Goal: Task Accomplishment & Management: Use online tool/utility

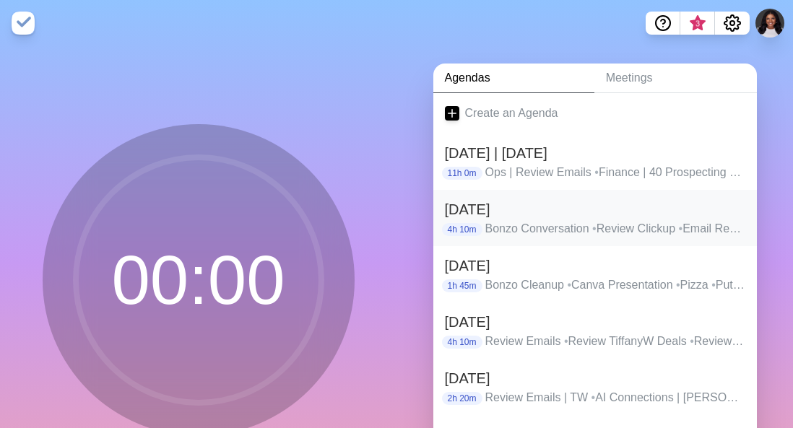
click at [610, 238] on div "[DATE] 4h 10m Bonzo Conversation • Review Clickup • Email Review | [PERSON_NAME…" at bounding box center [595, 218] width 324 height 56
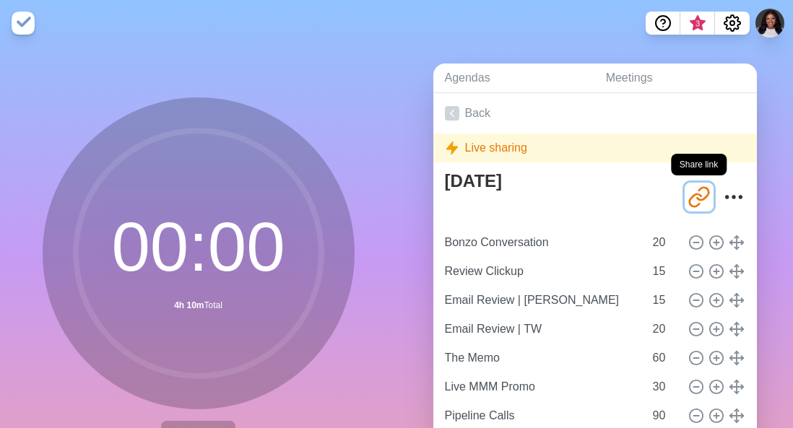
click at [697, 197] on icon "Share link" at bounding box center [703, 193] width 12 height 12
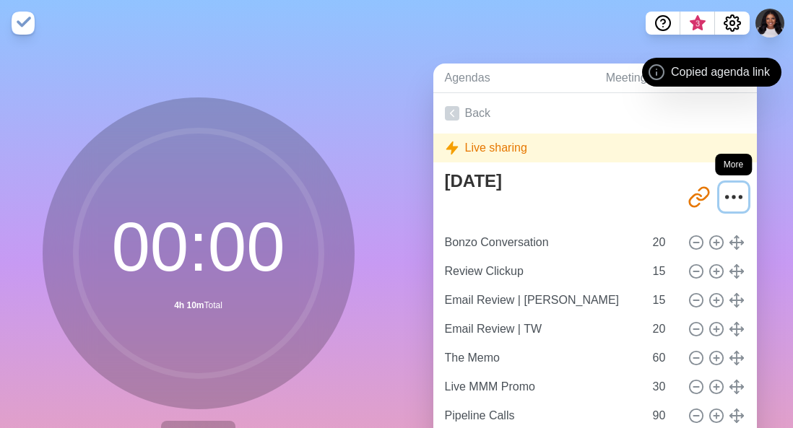
click at [722, 196] on icon "More" at bounding box center [733, 197] width 23 height 23
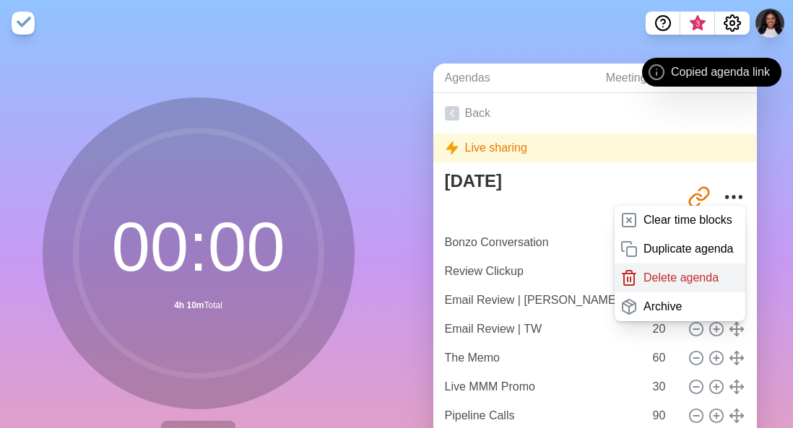
click at [693, 287] on div "Delete agenda" at bounding box center [680, 278] width 131 height 29
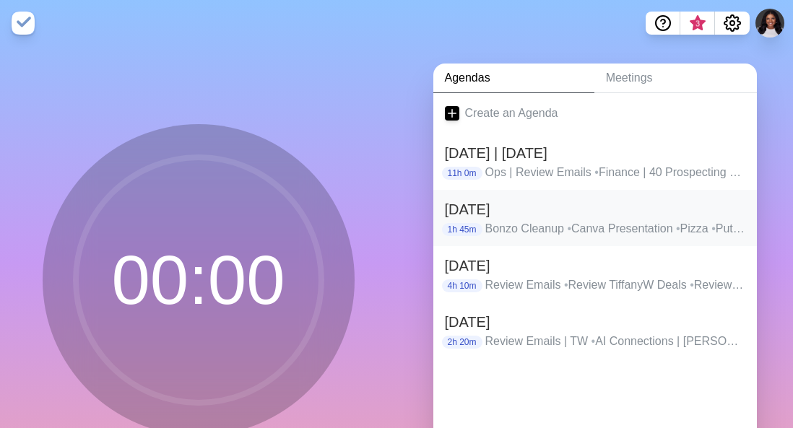
click at [725, 212] on h2 "[DATE]" at bounding box center [595, 210] width 300 height 22
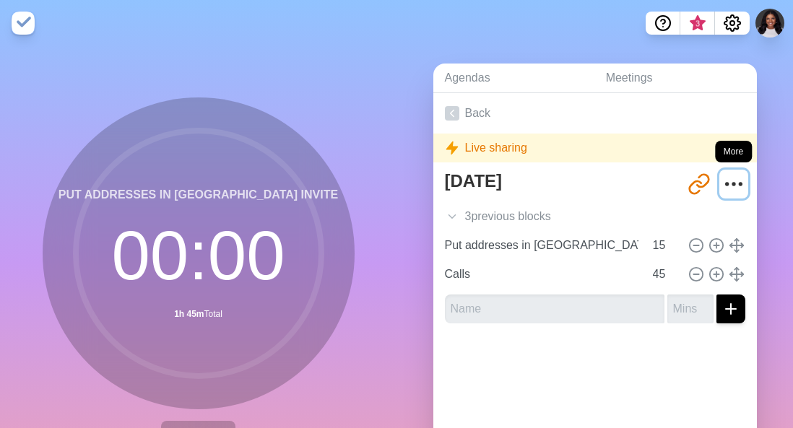
click at [722, 175] on icon "More" at bounding box center [733, 184] width 23 height 23
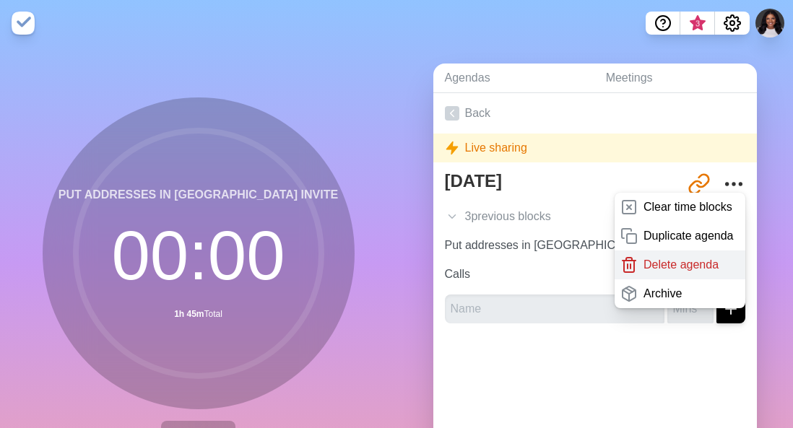
click at [667, 269] on p "Delete agenda" at bounding box center [680, 264] width 75 height 17
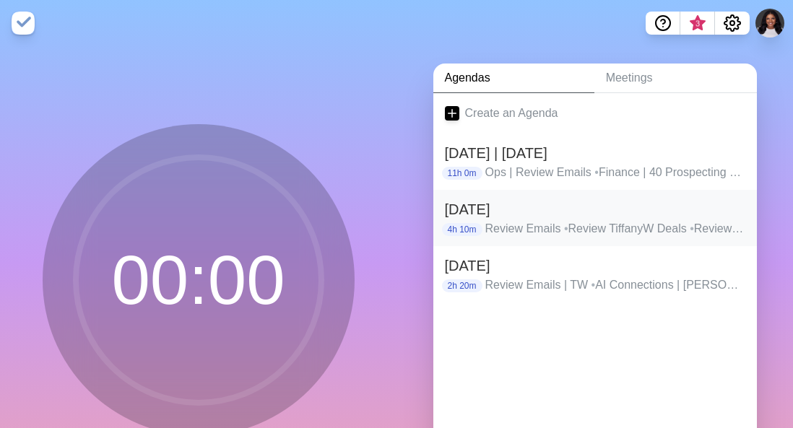
click at [718, 225] on p "Review Emails • Review TiffanyW Deals • Review d.w. Dealls • Prompt for CRM FUB…" at bounding box center [615, 228] width 260 height 17
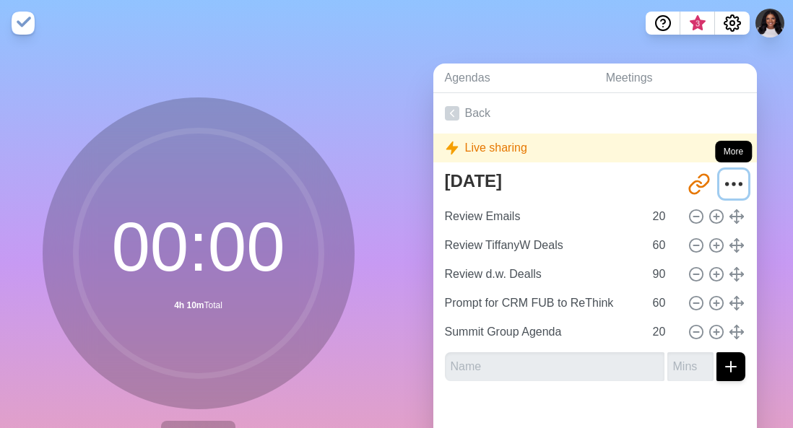
click at [719, 170] on button "More" at bounding box center [733, 184] width 29 height 29
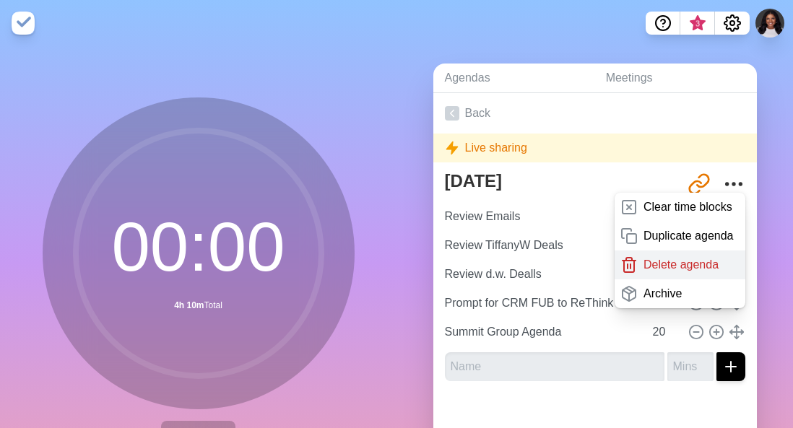
click at [693, 256] on p "Delete agenda" at bounding box center [680, 264] width 75 height 17
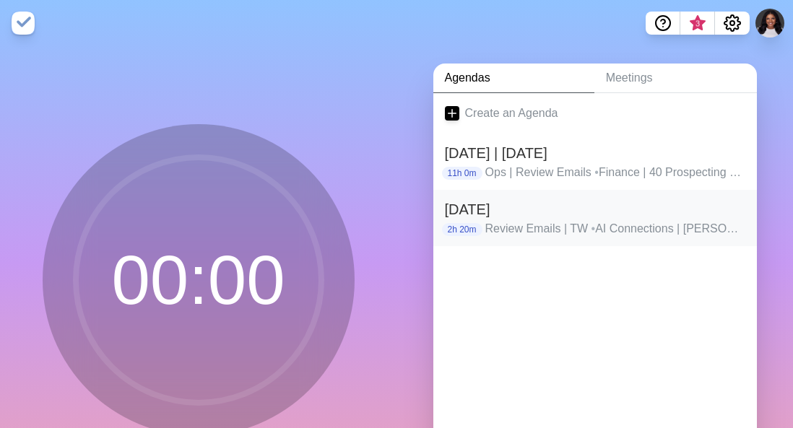
click at [716, 220] on p "Review Emails | TW • AI Connections | [PERSON_NAME] • Review Deals | TW • CRM A…" at bounding box center [615, 228] width 260 height 17
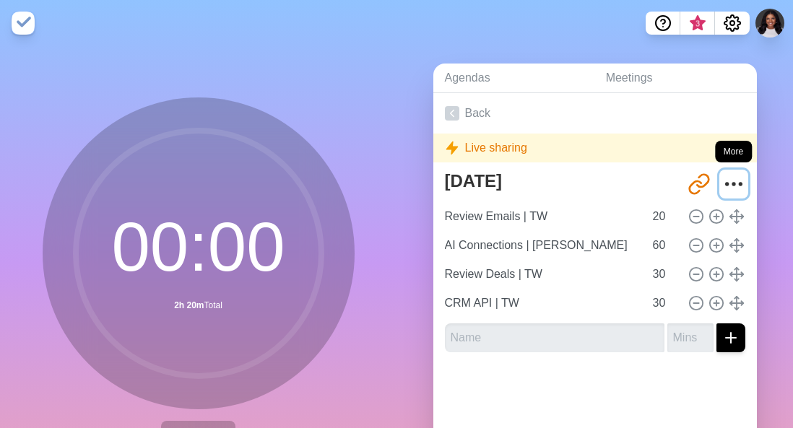
click at [722, 178] on icon "More" at bounding box center [733, 184] width 23 height 23
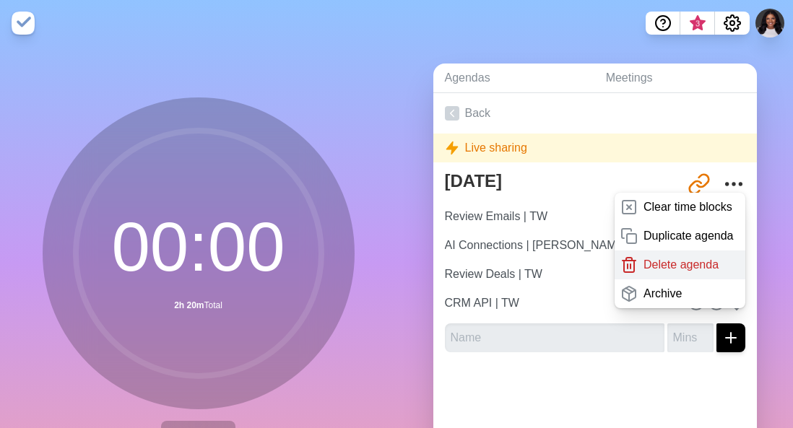
click at [677, 256] on p "Delete agenda" at bounding box center [680, 264] width 75 height 17
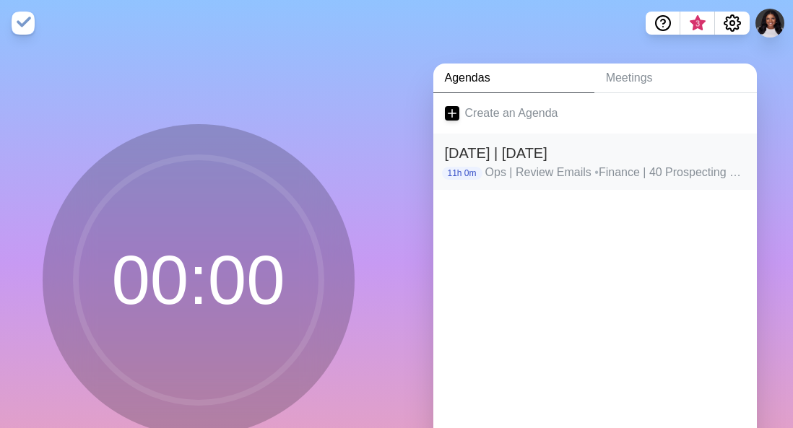
click at [555, 174] on p "Ops | Review Emails • Finance | 40 Prospecting Emails • Ops | Review Budget • O…" at bounding box center [615, 172] width 260 height 17
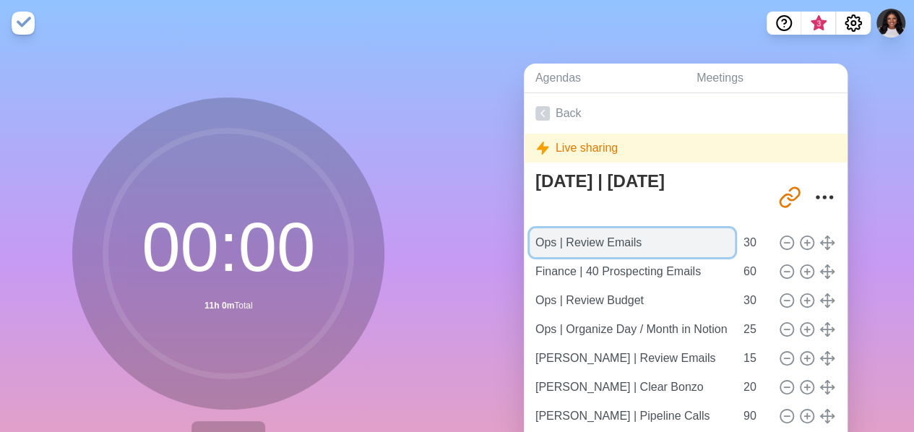
click at [603, 238] on input "Ops | Review Emails" at bounding box center [631, 242] width 205 height 29
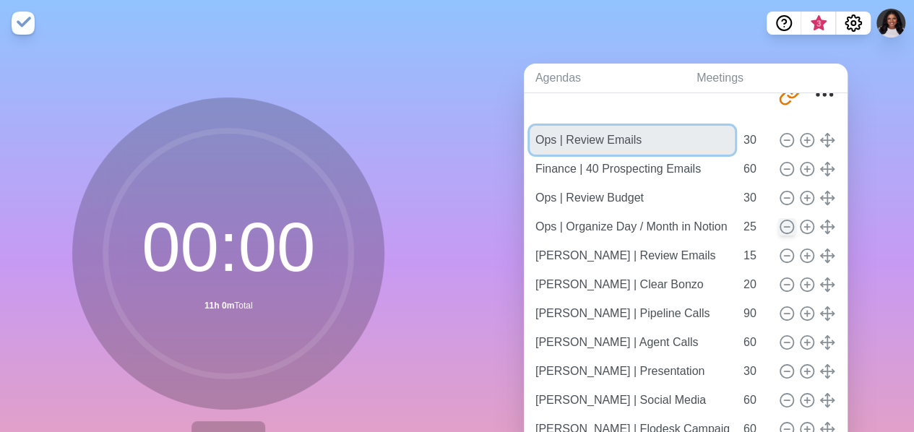
scroll to position [72, 0]
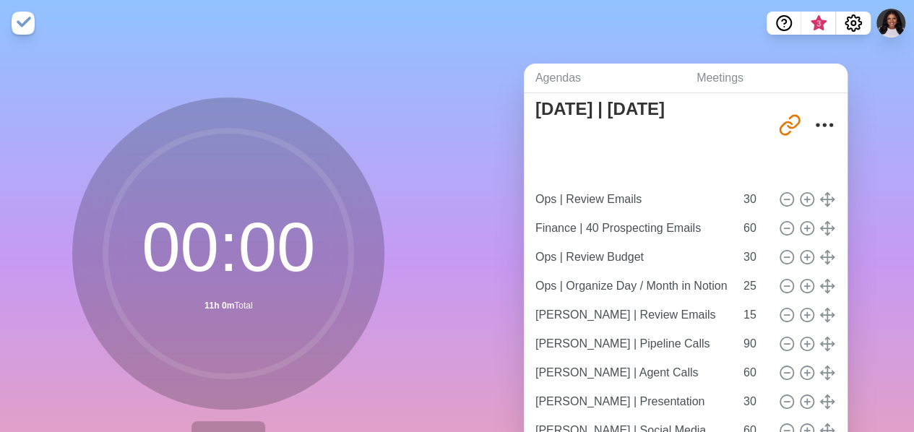
type input "[PERSON_NAME] | Clear Bonzo"
type input "20"
type input "Ops | Review Emails"
type input "30"
type input "Finance | 40 Prospecting Emails"
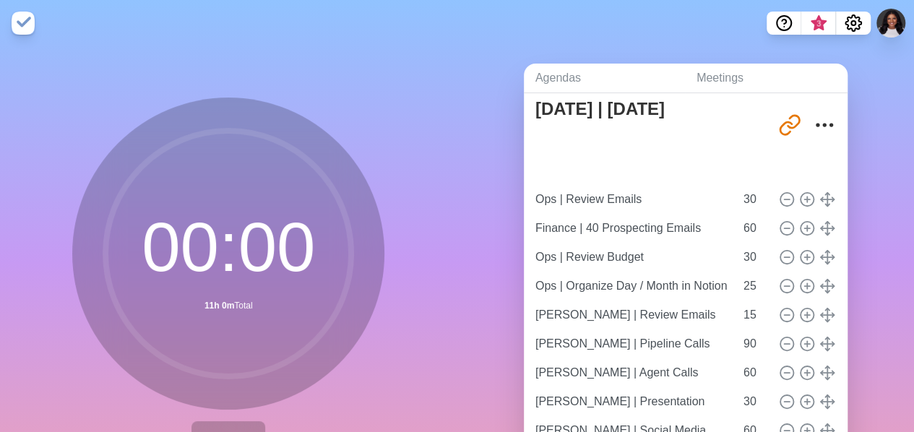
type input "60"
type input "Ops | Review Budget"
type input "30"
type input "Ops | Organize Day / Month in Notion"
type input "25"
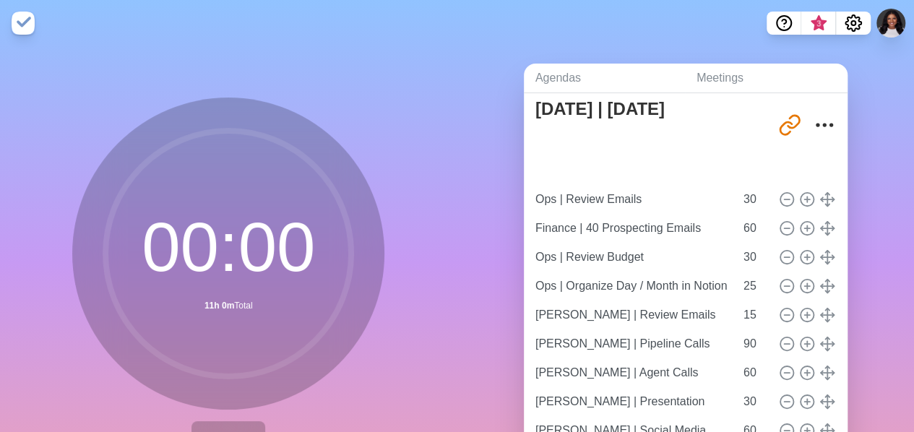
type input "[PERSON_NAME] | Review Emails"
type input "15"
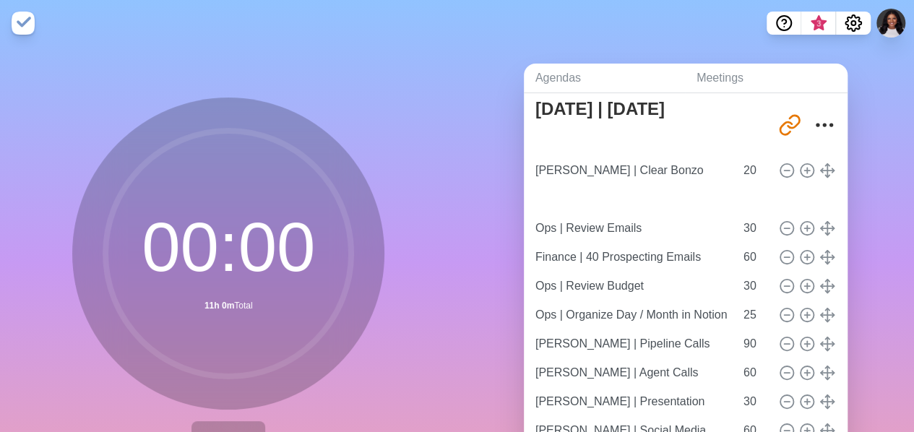
type input "[PERSON_NAME] | Review Emails"
type input "15"
type input "Ops | Review Emails"
type input "30"
type input "Finance | 40 Prospecting Emails"
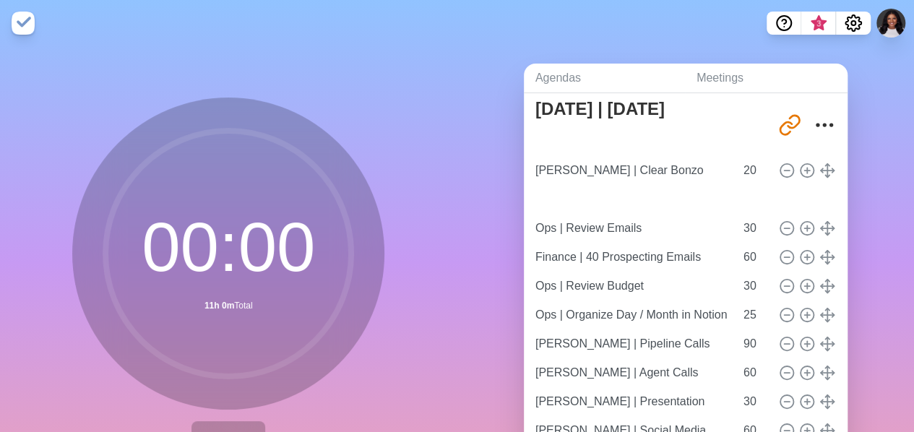
type input "60"
type input "Ops | Review Budget"
type input "30"
type input "Ops | Organize Day / Month in Notion"
type input "25"
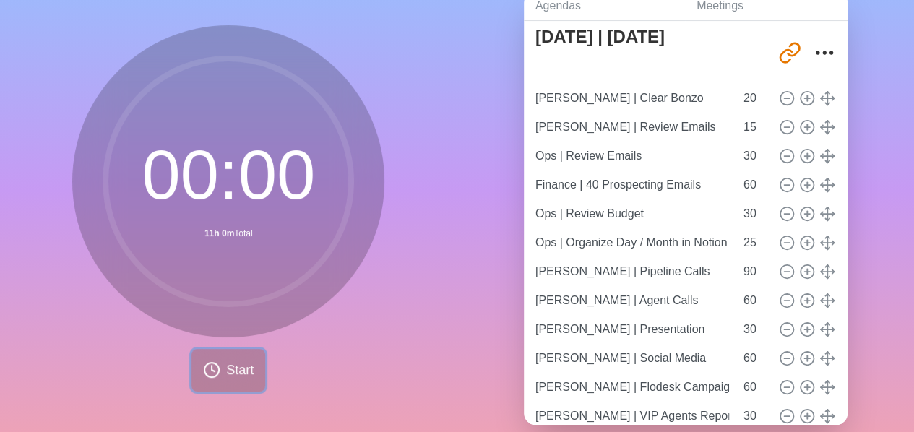
click at [226, 366] on span "Start" at bounding box center [239, 369] width 27 height 19
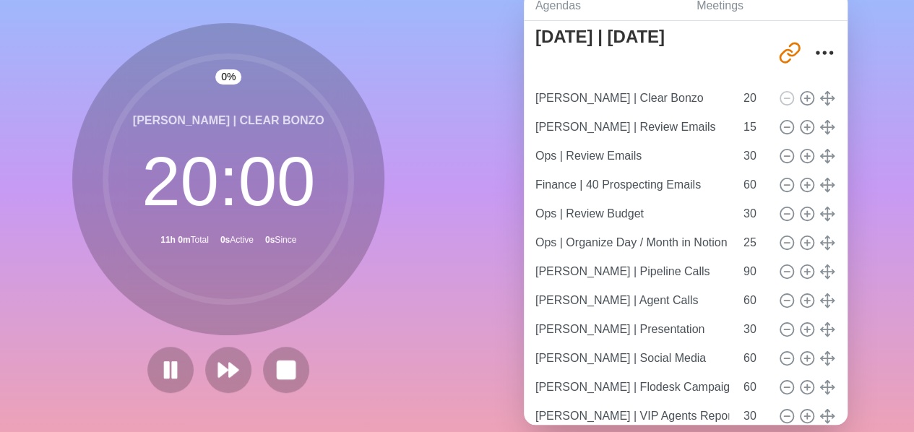
scroll to position [70, 0]
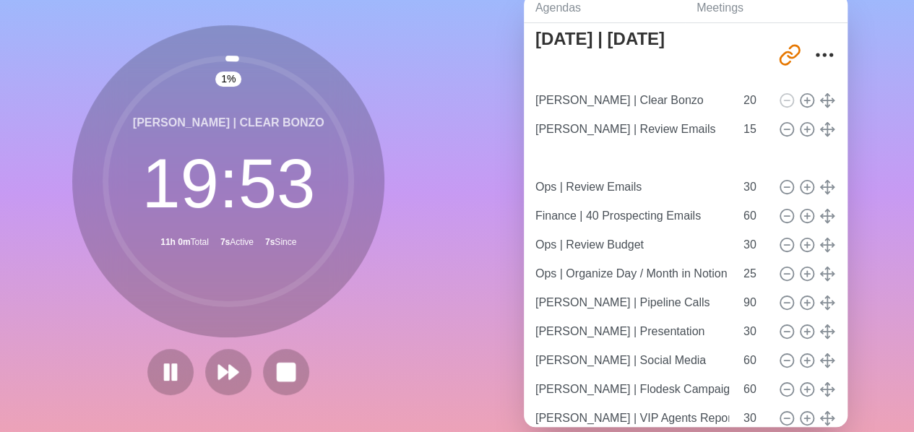
type input "[PERSON_NAME] | Agent Calls"
type input "60"
type input "Ops | Review Emails"
type input "30"
type input "Finance | 40 Prospecting Emails"
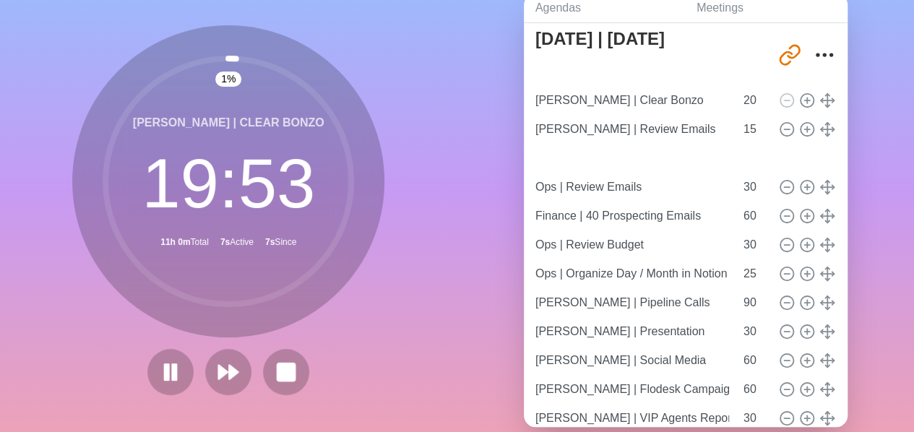
type input "60"
type input "Ops | Review Budget"
type input "30"
type input "Ops | Organize Day / Month in Notion"
type input "25"
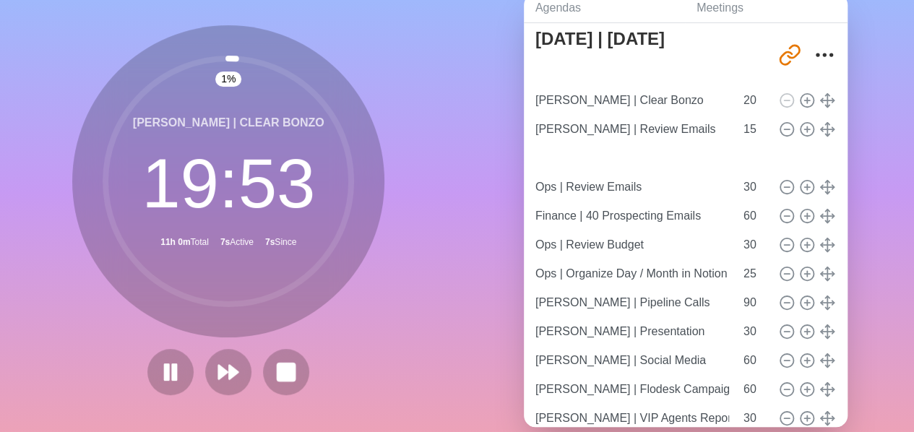
type input "[PERSON_NAME] | Pipeline Calls"
type input "90"
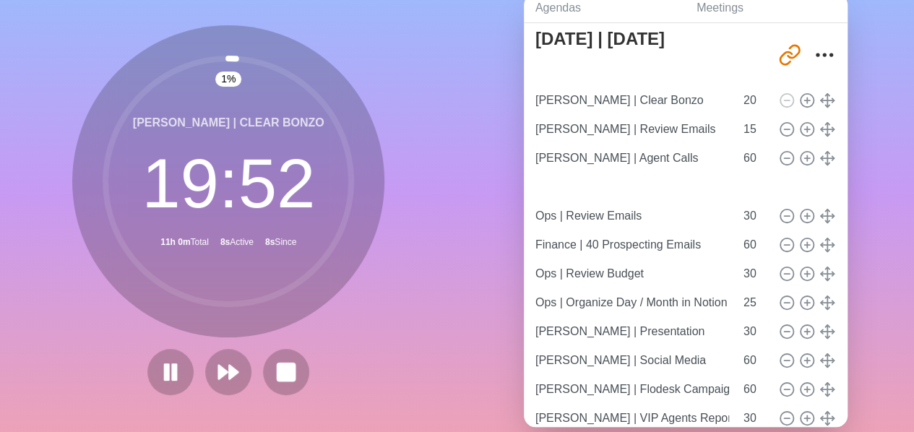
type input "[PERSON_NAME] | Pipeline Calls"
type input "90"
type input "Ops | Review Emails"
type input "30"
type input "Finance | 40 Prospecting Emails"
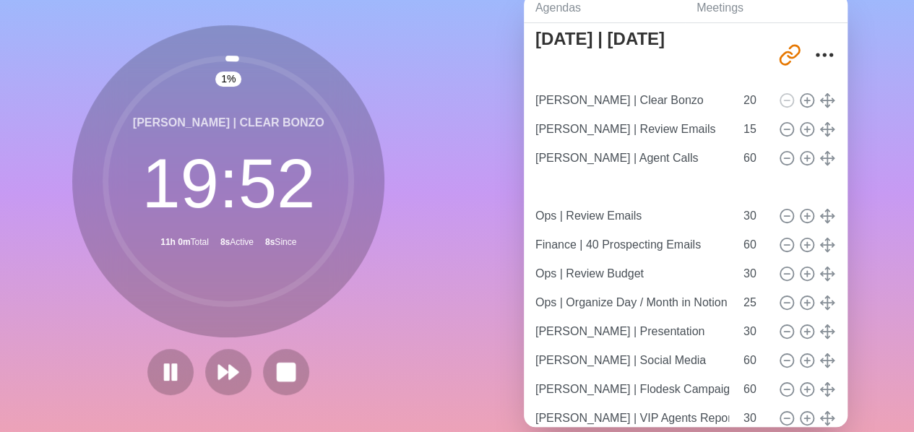
type input "60"
type input "Ops | Review Budget"
type input "30"
type input "Ops | Organize Day / Month in Notion"
type input "25"
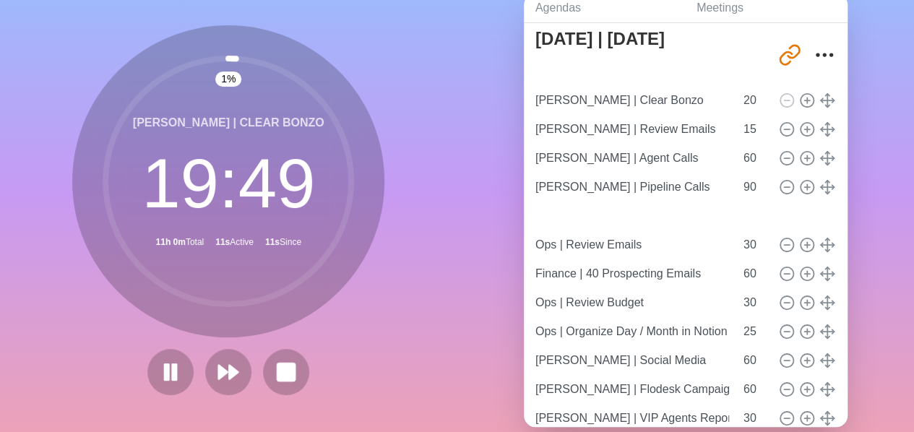
type input "[PERSON_NAME] | Presentation"
type input "Ops | Review Emails"
type input "30"
type input "Finance | 40 Prospecting Emails"
type input "60"
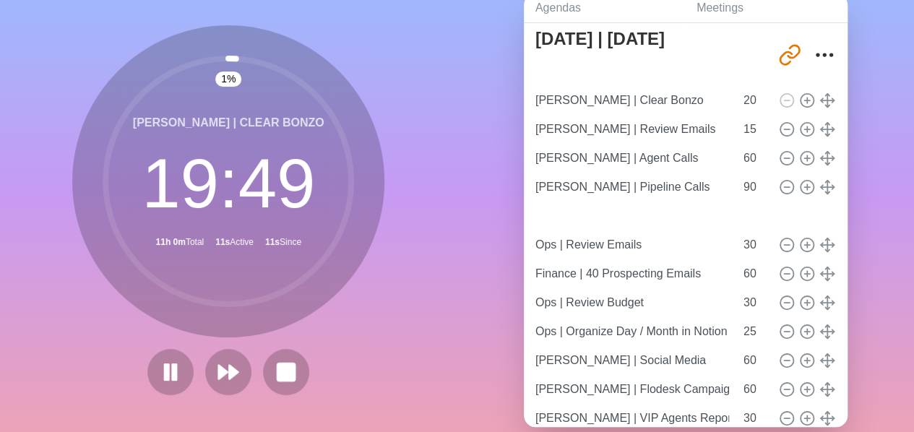
type input "Ops | Review Budget"
type input "30"
type input "Ops | Organize Day / Month in Notion"
type input "25"
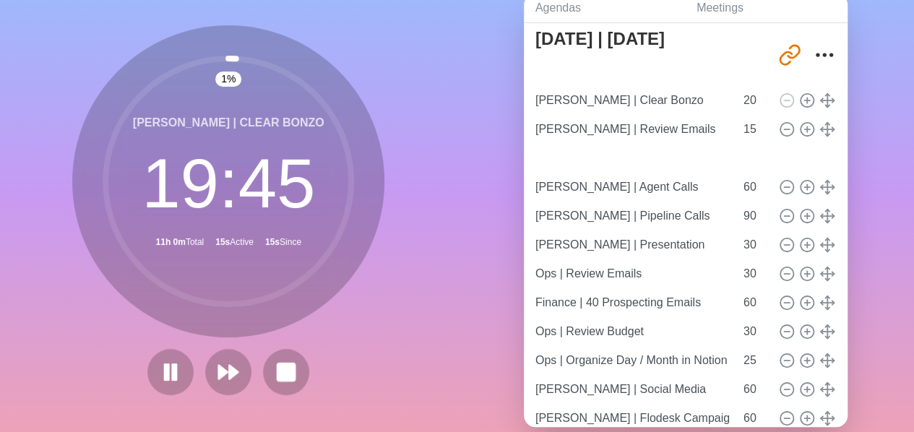
type input "[PERSON_NAME] | VIP Agents Report"
type input "30"
type input "[PERSON_NAME] | Agent Calls"
type input "60"
type input "[PERSON_NAME] | Pipeline Calls"
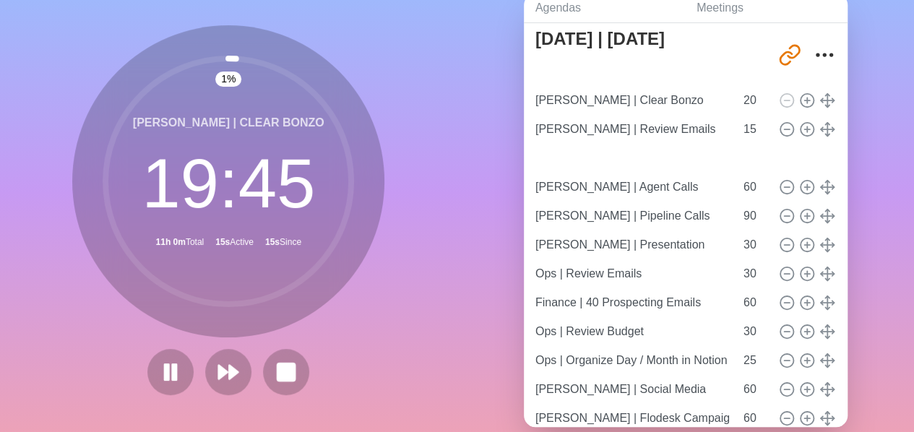
type input "90"
type input "[PERSON_NAME] | Presentation"
type input "Ops | Review Emails"
type input "30"
type input "Finance | 40 Prospecting Emails"
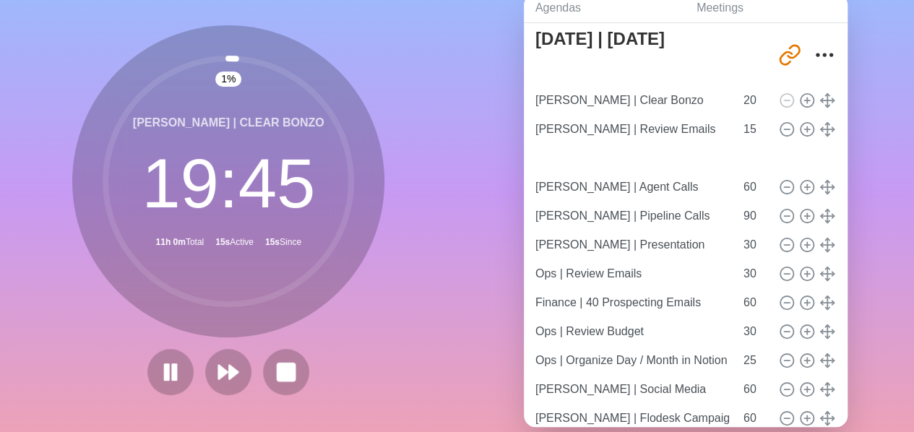
type input "60"
type input "Ops | Review Budget"
type input "30"
type input "Ops | Organize Day / Month in Notion"
type input "25"
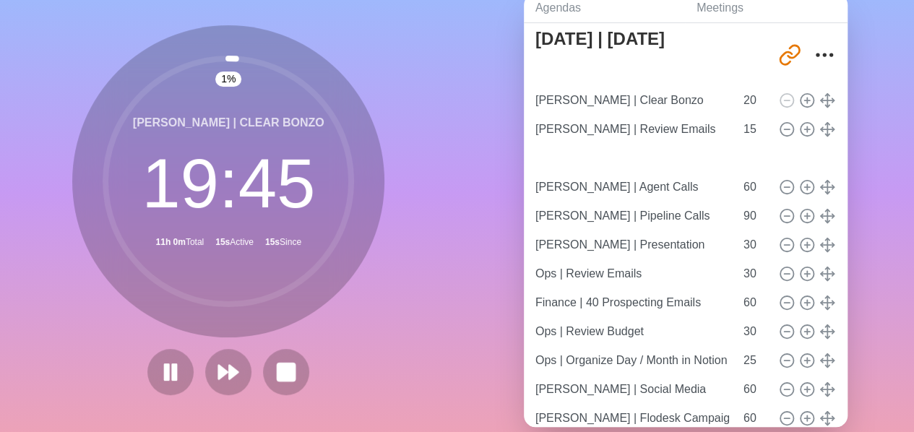
type input "[PERSON_NAME] | Social Media"
type input "[PERSON_NAME] | Flodesk Campaign"
type input "60"
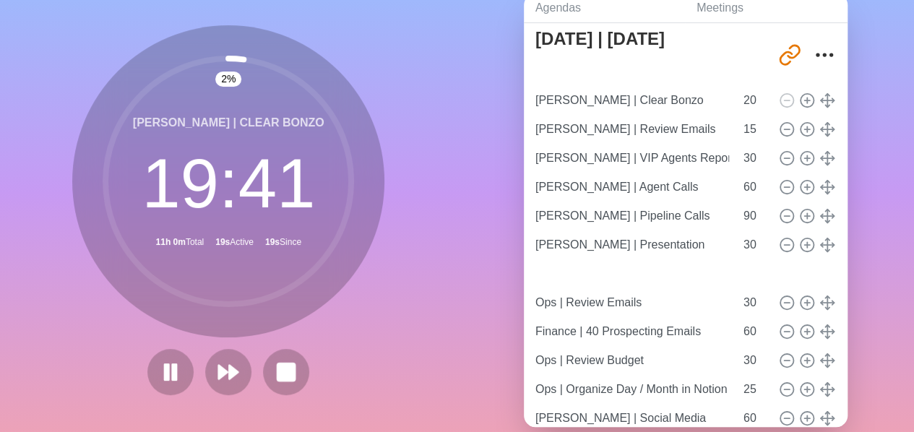
type input "[PERSON_NAME] | Flodesk Campaign"
type input "60"
type input "Ops | Review Emails"
type input "30"
type input "Finance | 40 Prospecting Emails"
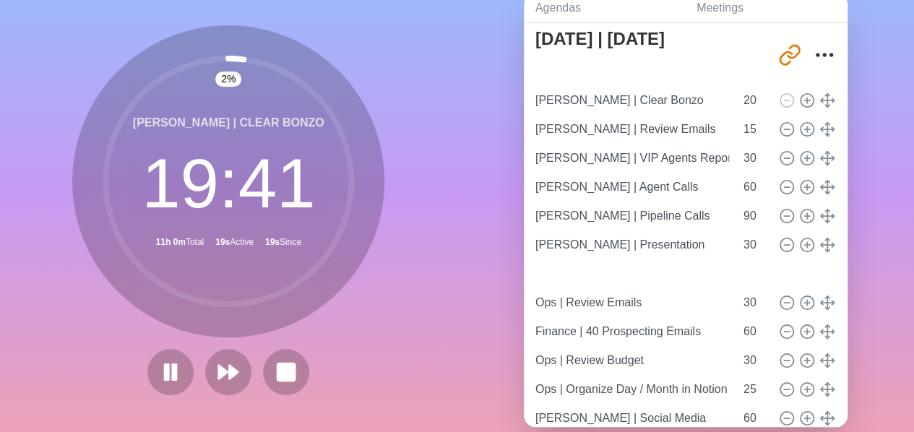
type input "60"
type input "Ops | Review Budget"
type input "30"
type input "Ops | Organize Day / Month in Notion"
type input "25"
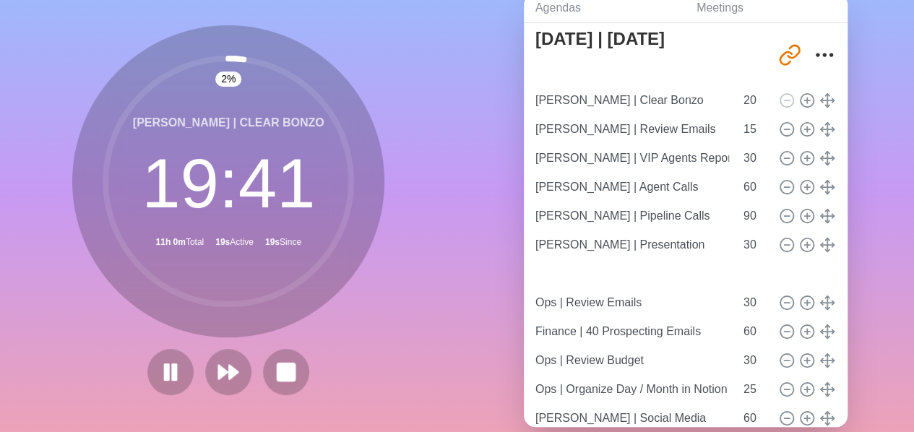
type input "[PERSON_NAME] | Social Media"
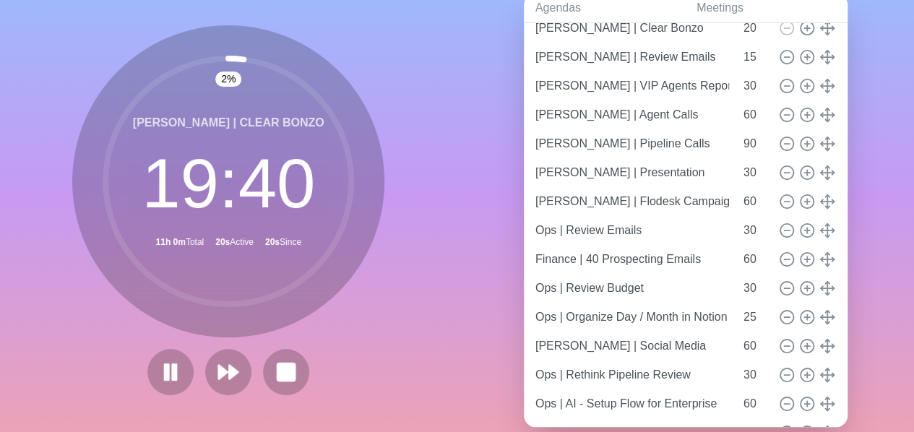
scroll to position [209, 0]
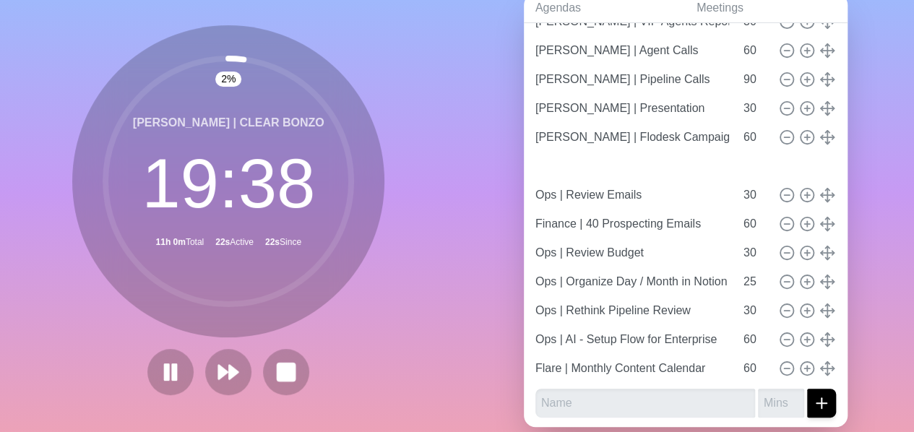
type input "[PERSON_NAME] | Social Media"
type input "60"
type input "Ops | Review Emails"
type input "30"
type input "Finance | 40 Prospecting Emails"
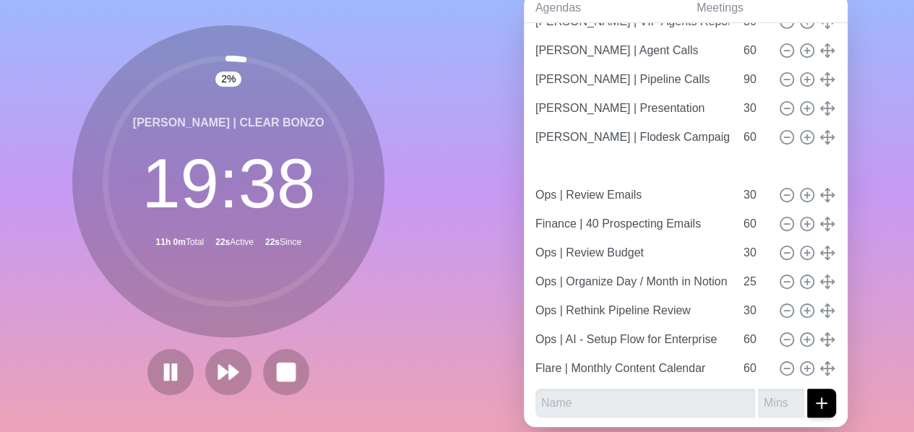
type input "60"
type input "Ops | Review Budget"
type input "30"
type input "Ops | Organize Day / Month in Notion"
type input "25"
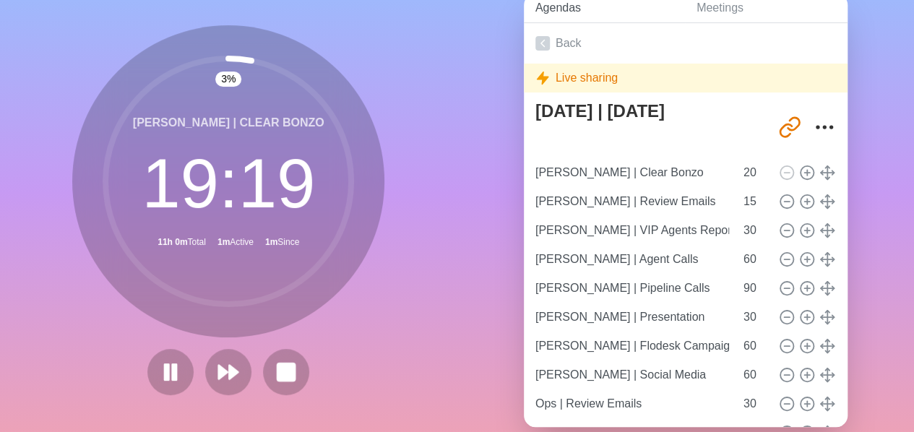
scroll to position [0, 0]
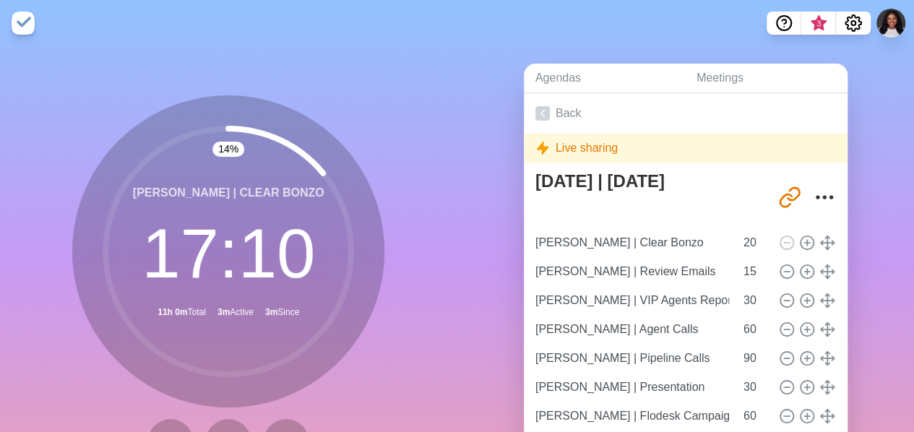
click at [66, 48] on div "14 % [PERSON_NAME] | Clear Bonzo 17 : 10 11h 0m Total 3m Active 3m Since" at bounding box center [228, 286] width 457 height 480
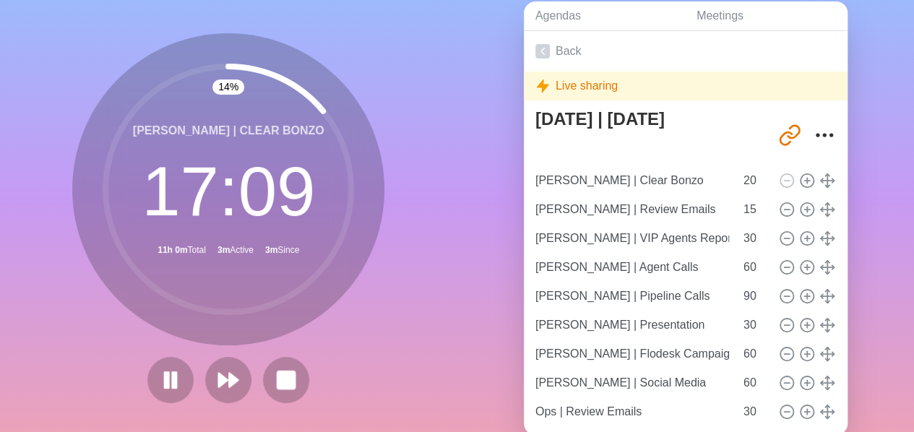
scroll to position [105, 0]
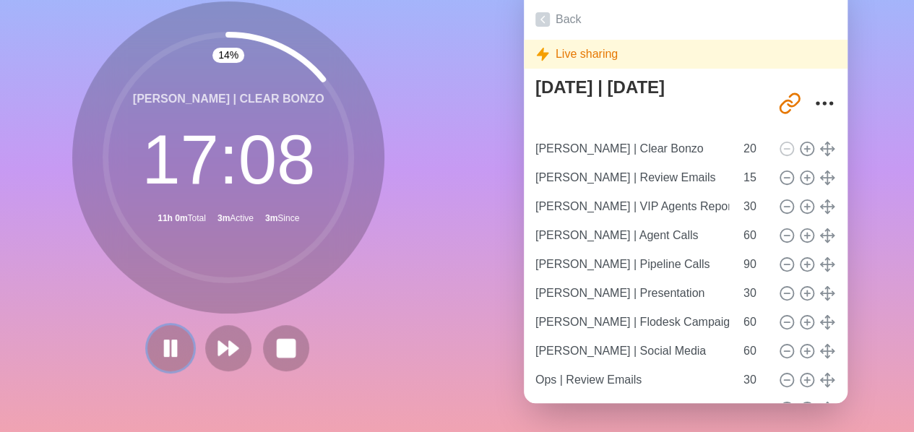
drag, startPoint x: 162, startPoint y: 337, endPoint x: 243, endPoint y: 179, distance: 177.6
click at [165, 340] on rect at bounding box center [167, 347] width 4 height 15
